Goal: Information Seeking & Learning: Learn about a topic

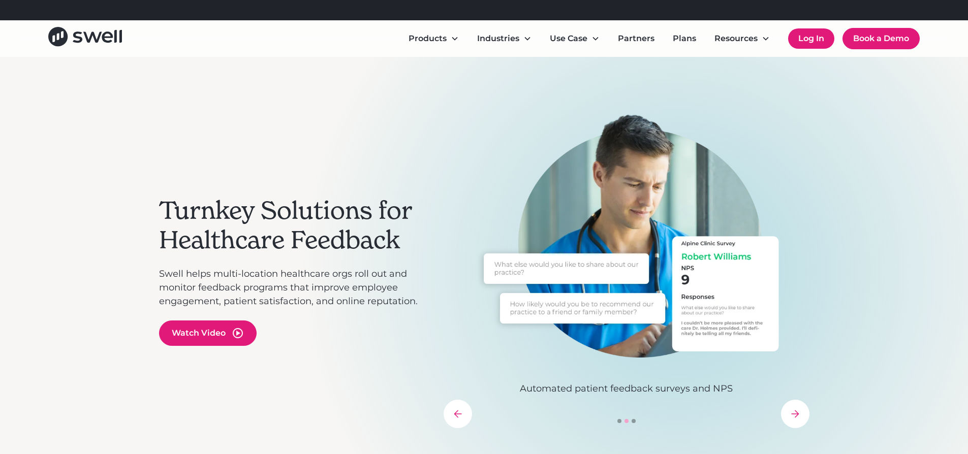
click at [808, 39] on link "Log In" at bounding box center [811, 38] width 46 height 20
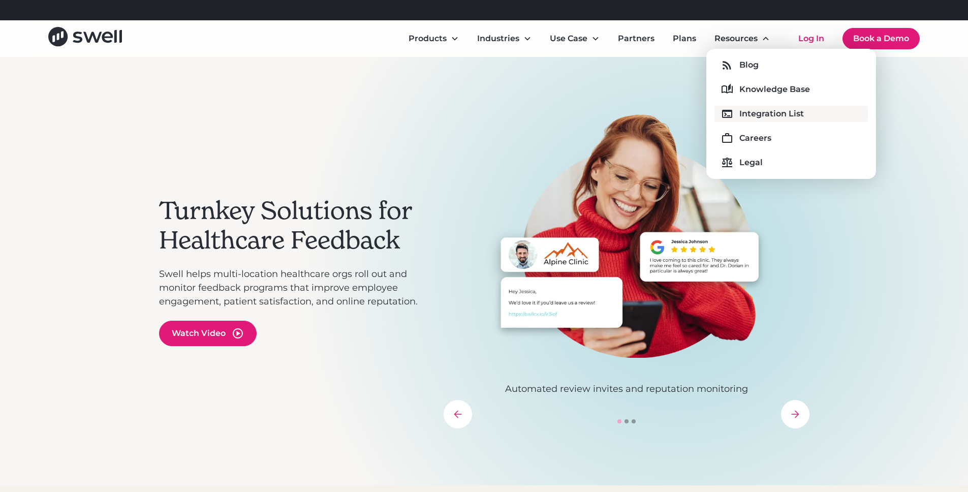
click at [745, 110] on div "Integration List" at bounding box center [772, 114] width 65 height 12
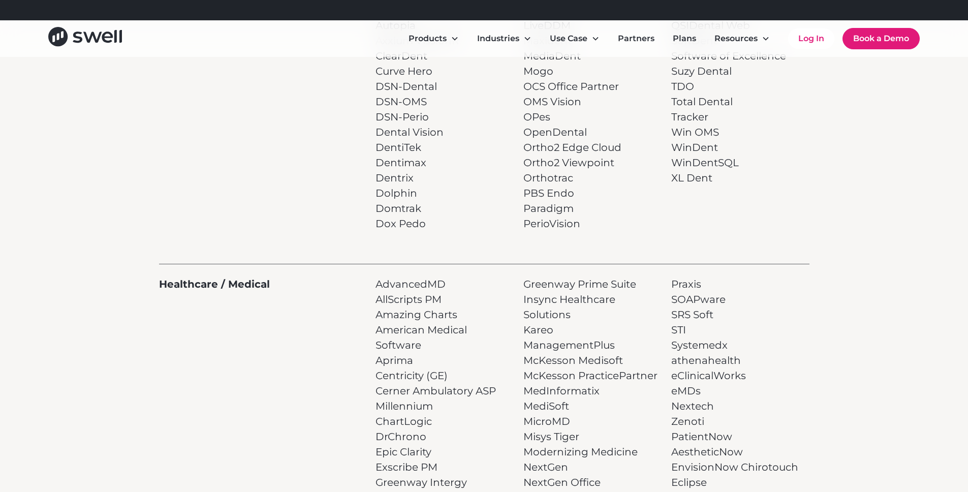
scroll to position [443, 0]
